Goal: Navigation & Orientation: Find specific page/section

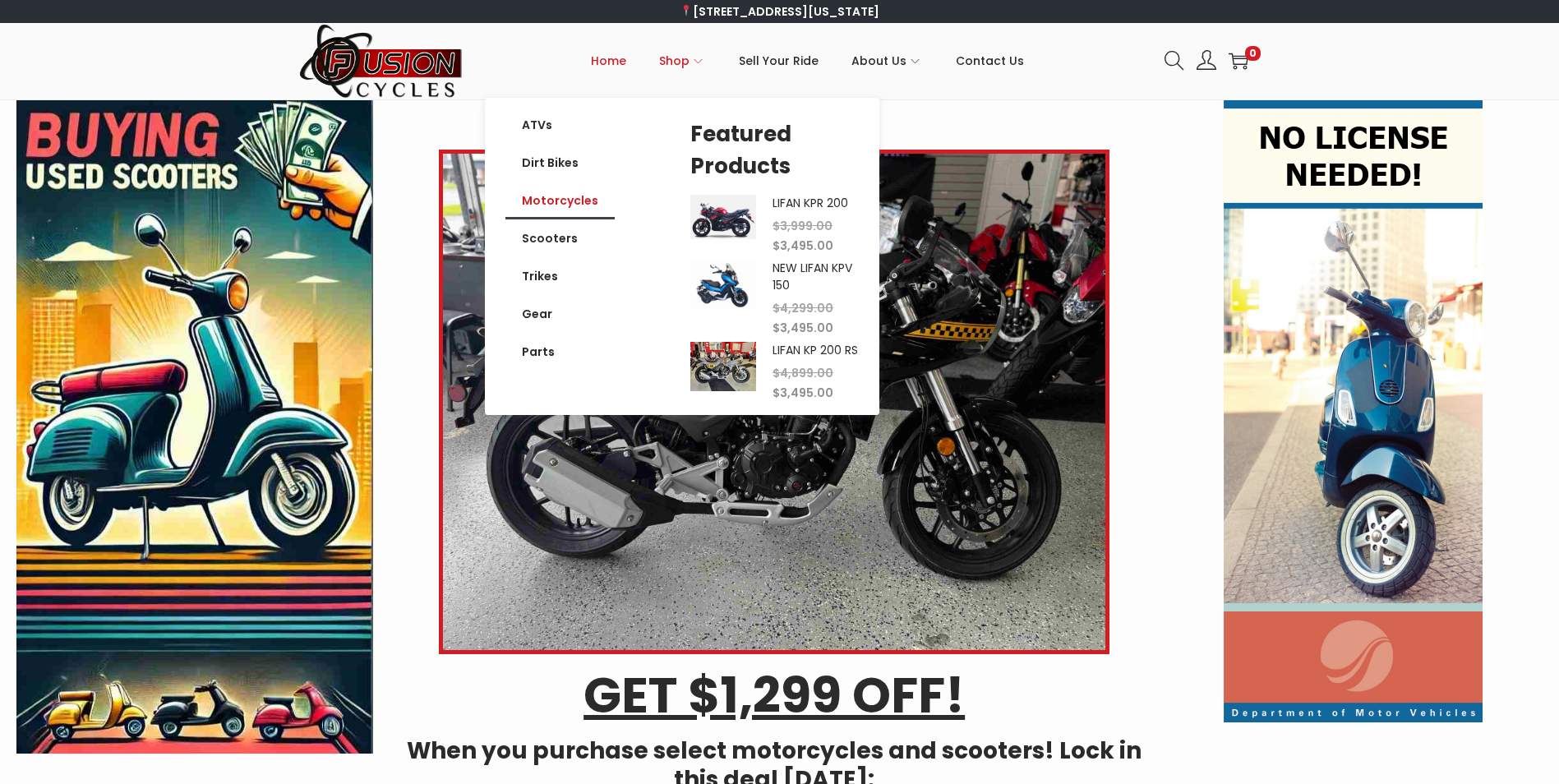
click at [564, 198] on link "Motorcycles" at bounding box center [560, 200] width 109 height 38
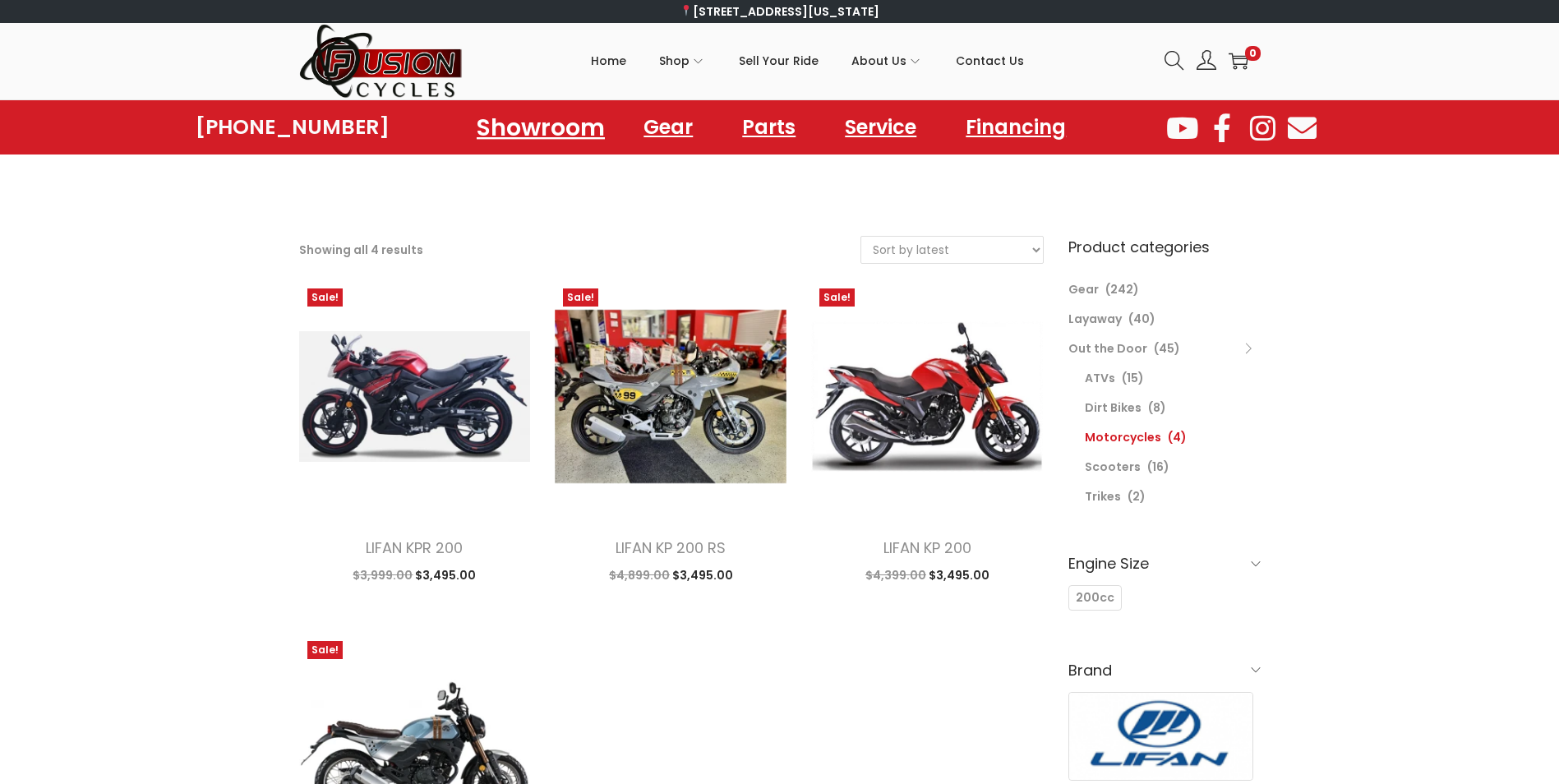
click at [574, 129] on link "Showroom" at bounding box center [541, 127] width 168 height 46
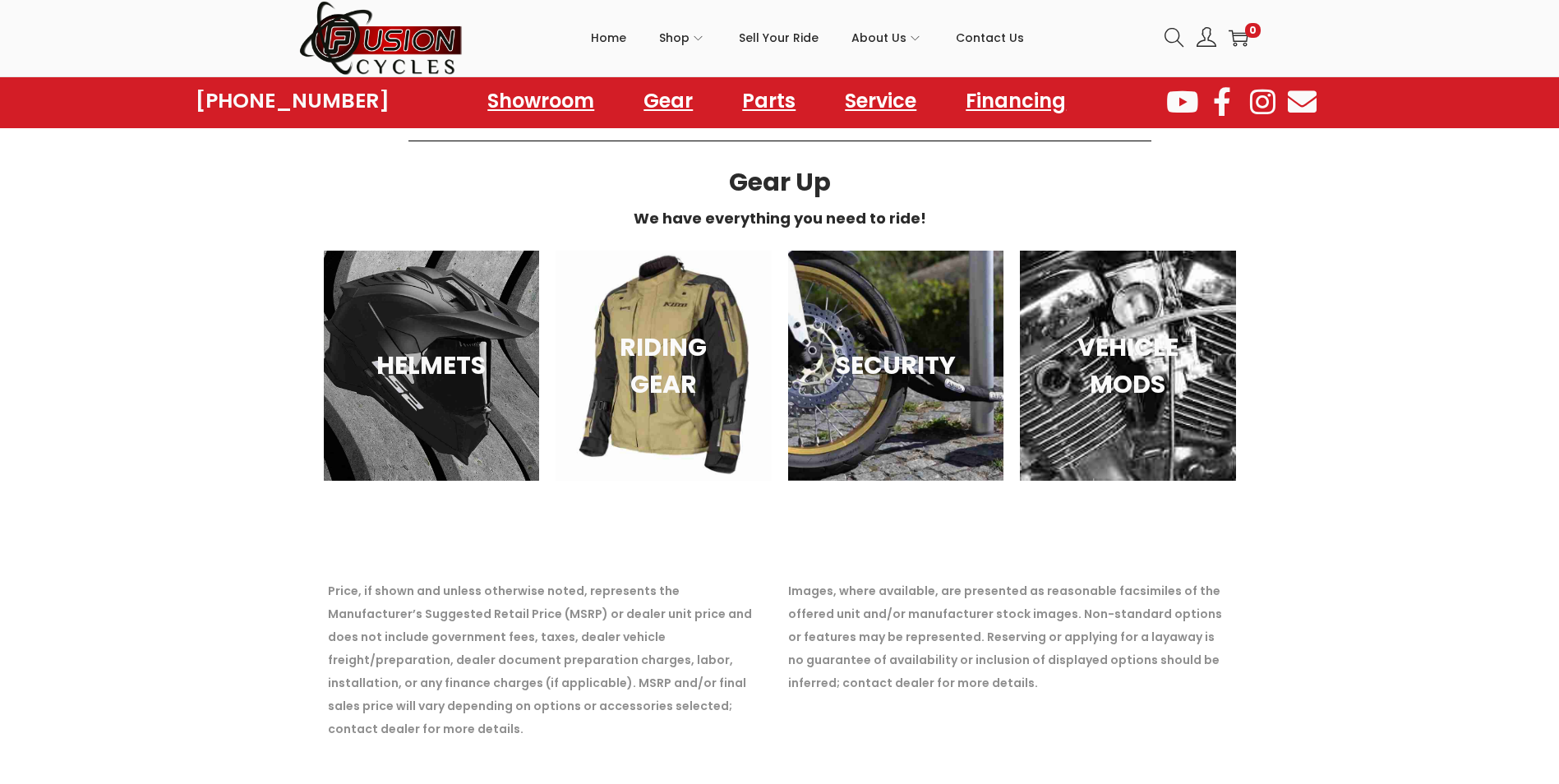
scroll to position [4600, 0]
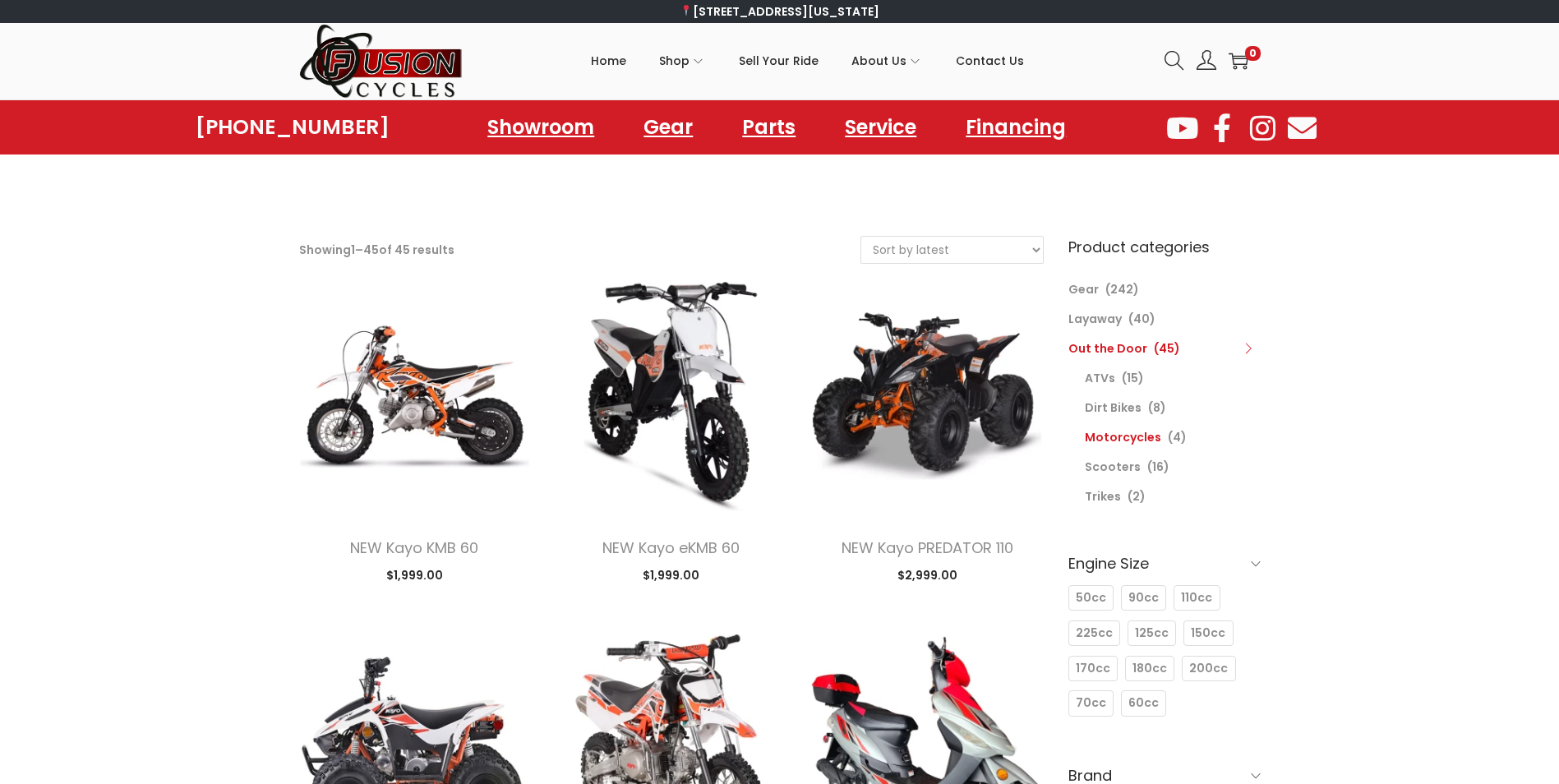
click at [1119, 431] on link "Motorcycles" at bounding box center [1123, 437] width 77 height 16
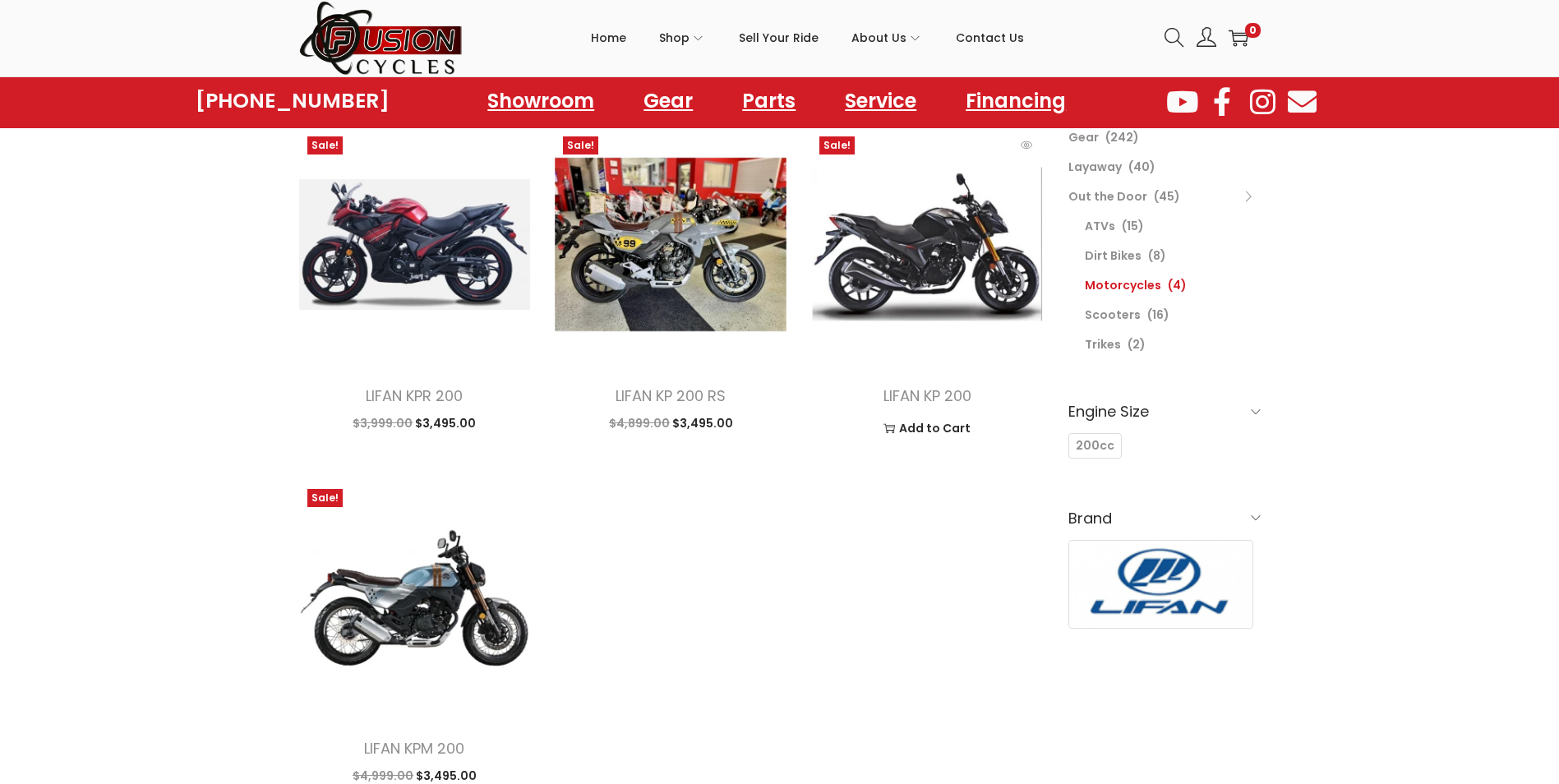
scroll to position [164, 0]
